Goal: Contribute content

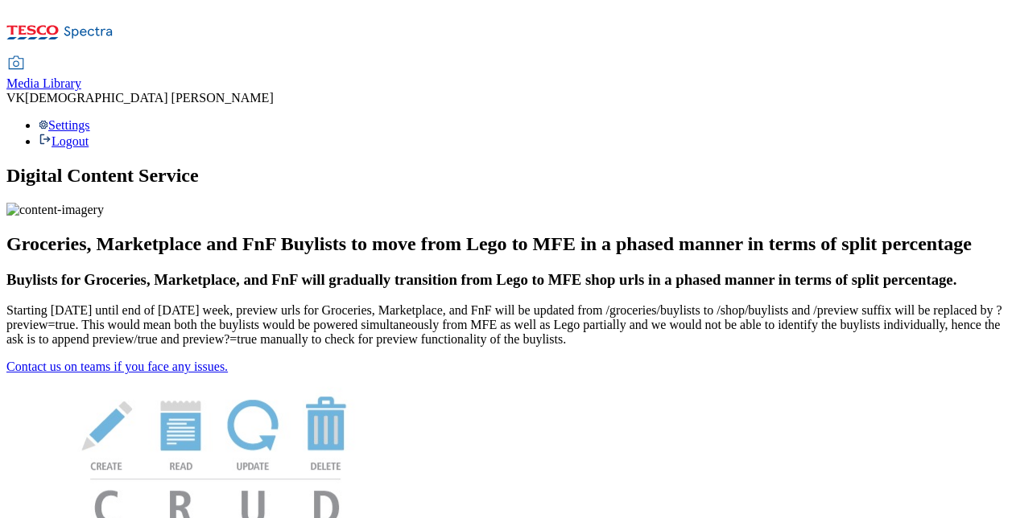
click at [81, 76] on span "Media Library" at bounding box center [43, 83] width 75 height 14
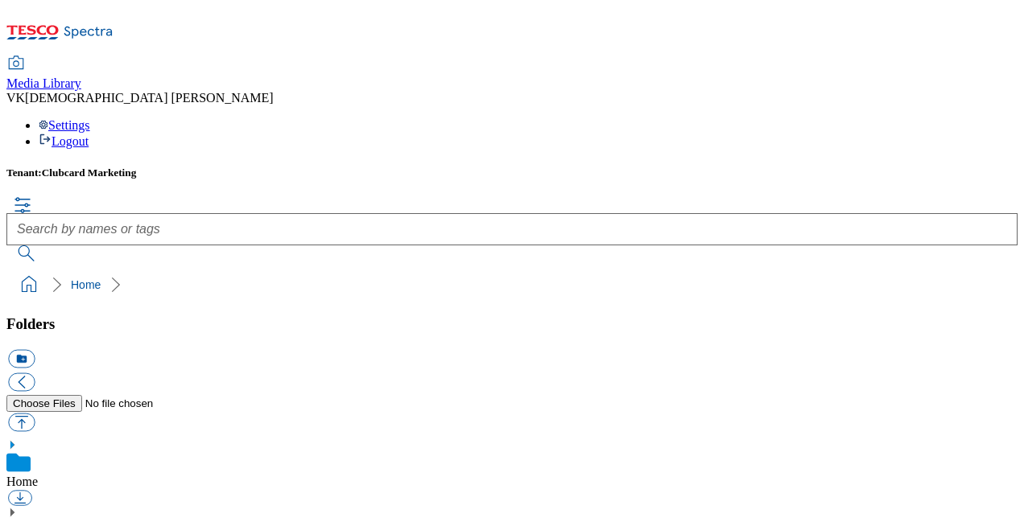
scroll to position [989, 0]
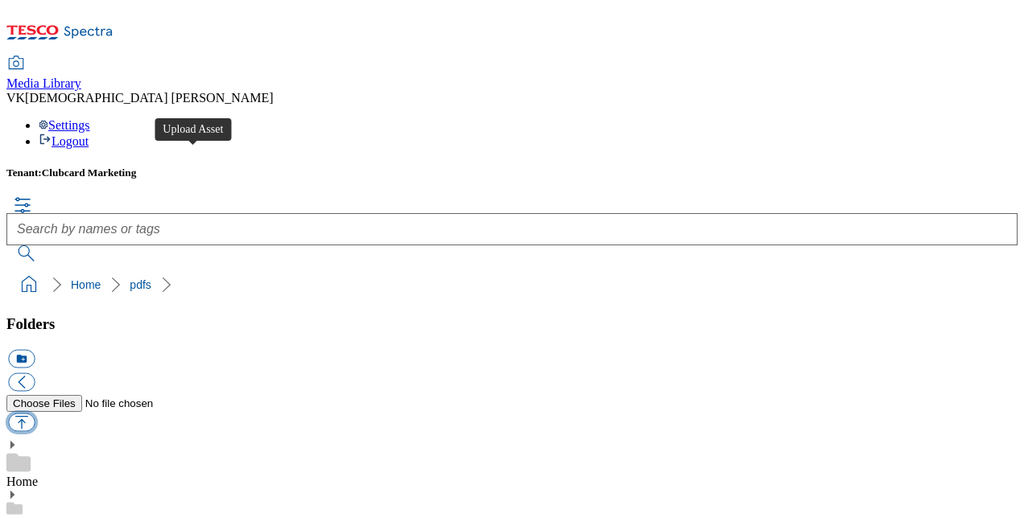
click at [35, 413] on button "button" at bounding box center [21, 422] width 27 height 19
type input "C:\fakepath\Tesco Tuesdays TCs.docx"
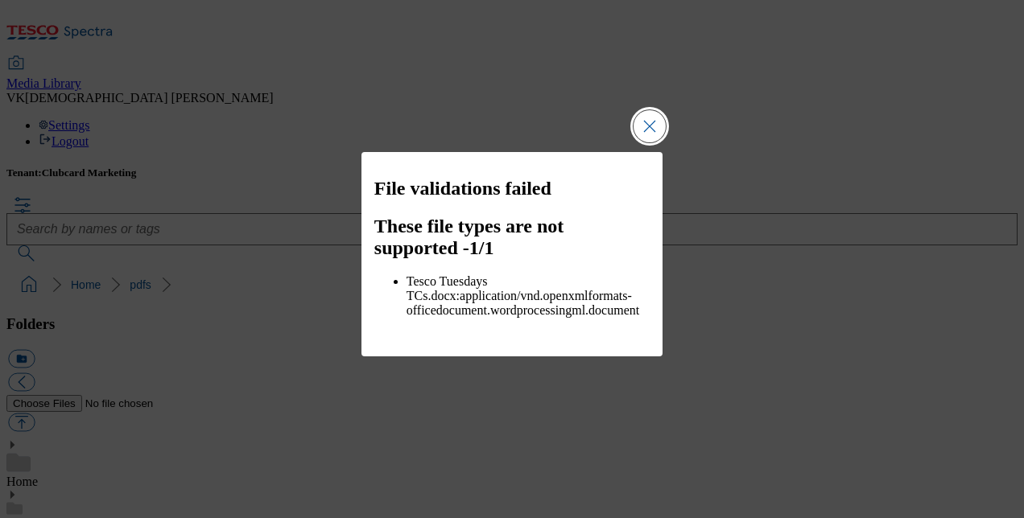
click at [662, 142] on button "Close Modal" at bounding box center [649, 126] width 32 height 32
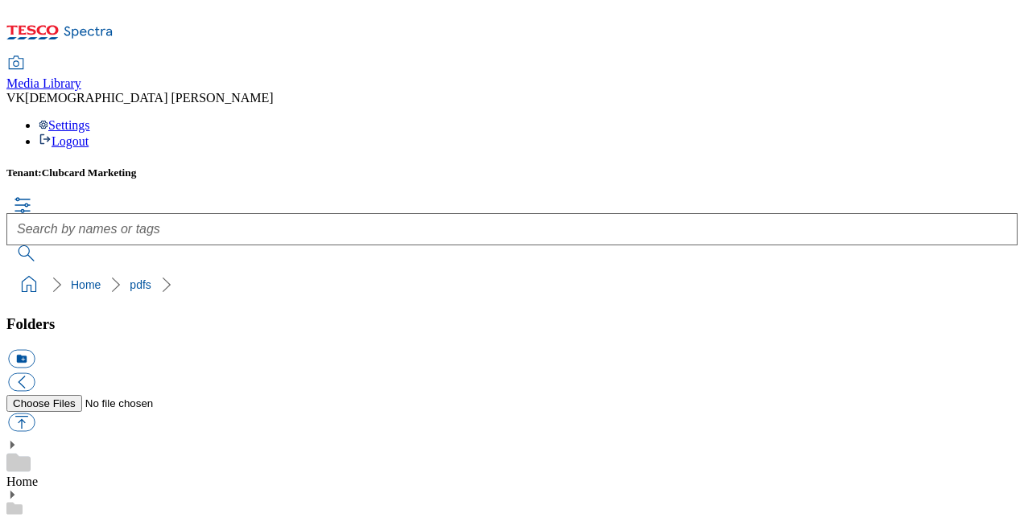
scroll to position [1085, 0]
